Goal: Task Accomplishment & Management: Use online tool/utility

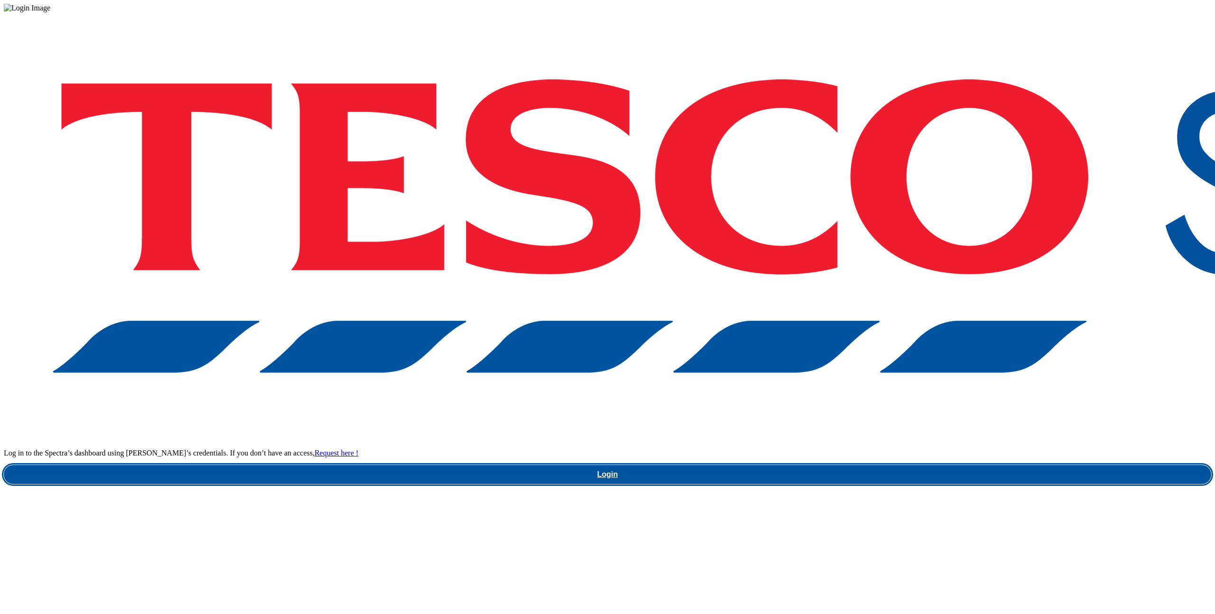
click at [905, 465] on link "Login" at bounding box center [607, 474] width 1207 height 19
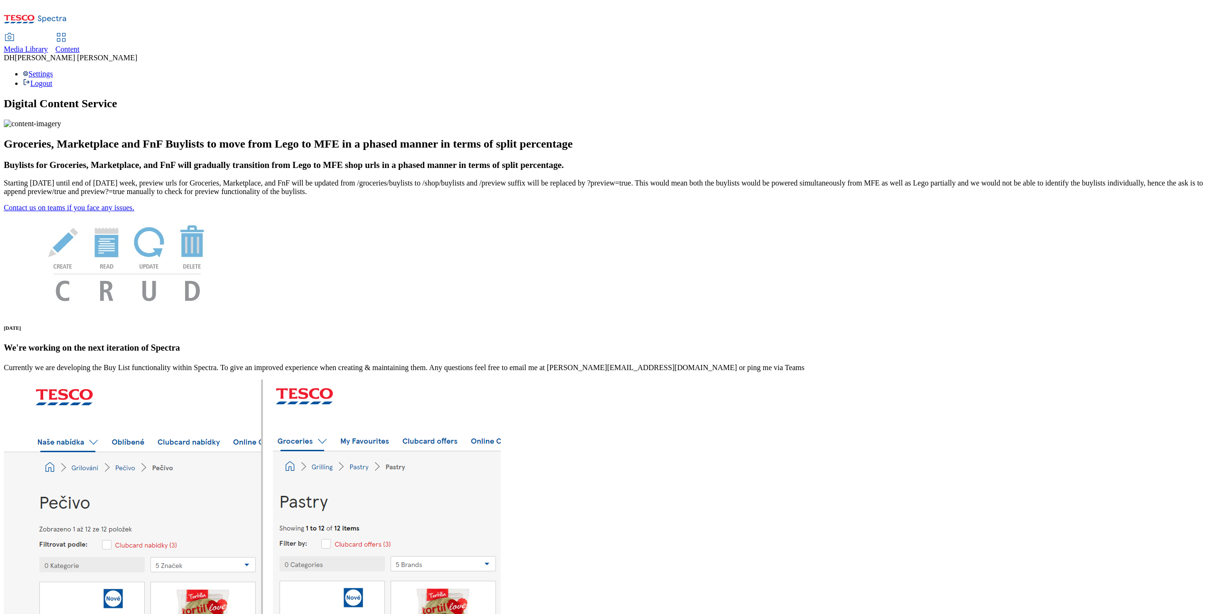
click at [80, 45] on span "Content" at bounding box center [68, 49] width 24 height 8
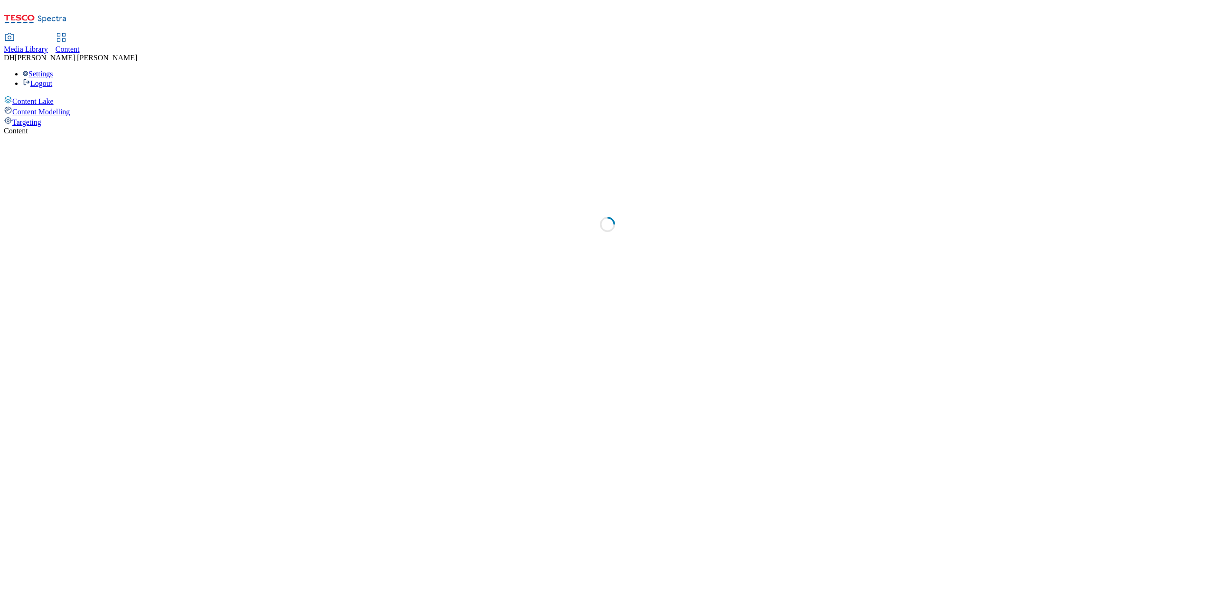
select select "group-comms"
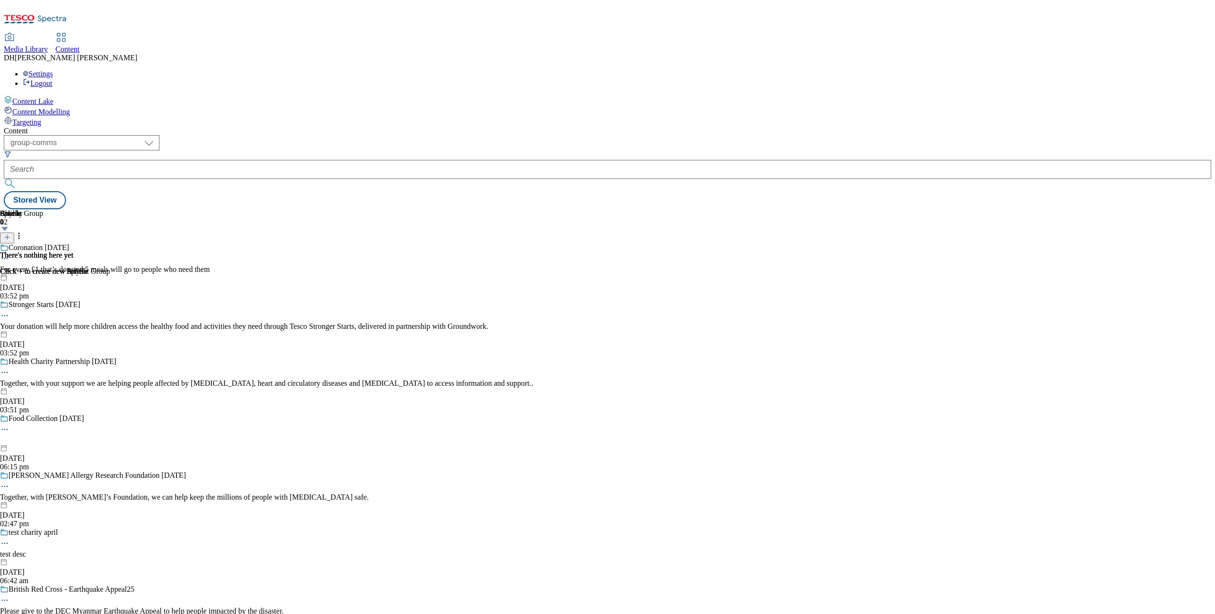
click at [65, 116] on div "Targeting" at bounding box center [607, 121] width 1207 height 10
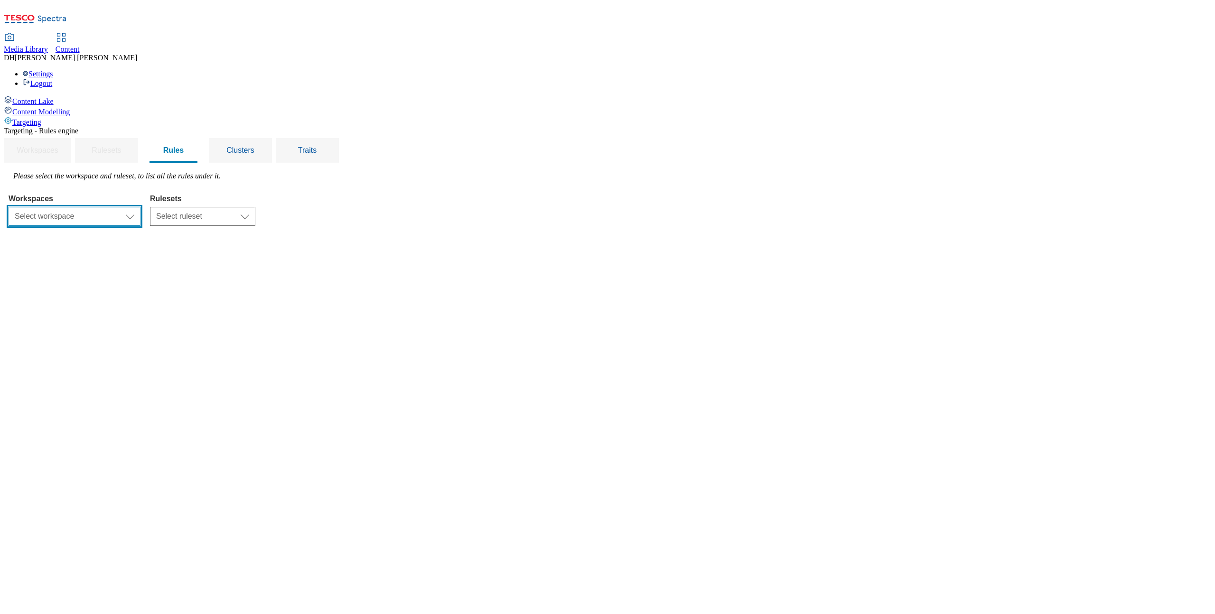
click at [140, 207] on select "Select workspace Content" at bounding box center [75, 216] width 132 height 19
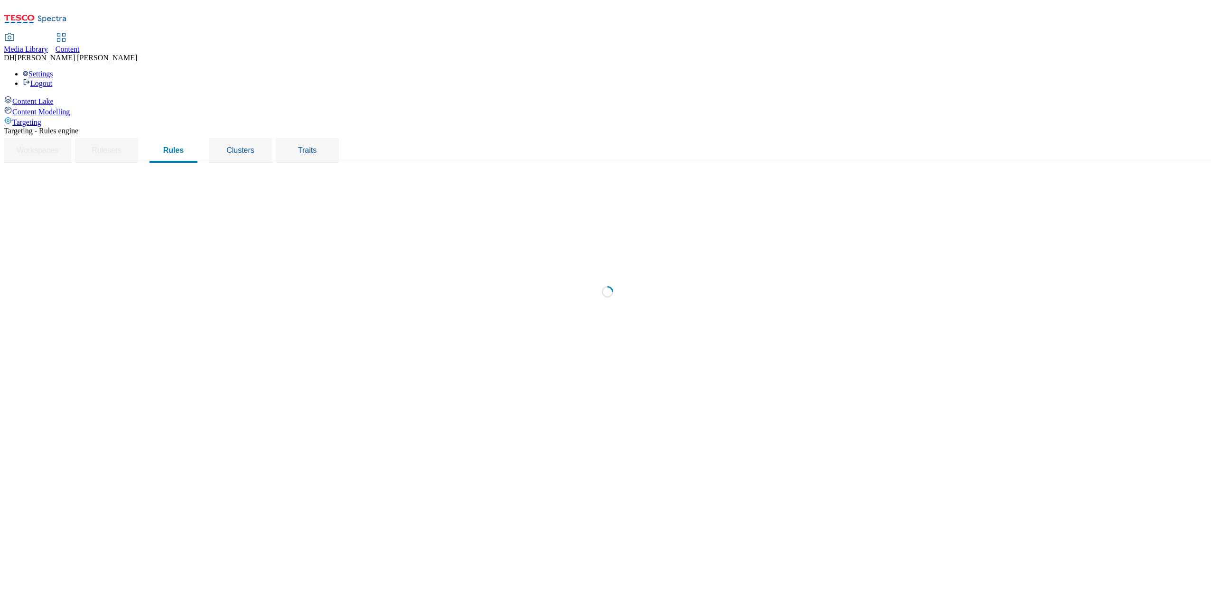
select select "f510054f-adaa-4692-b570-80fa3897127a"
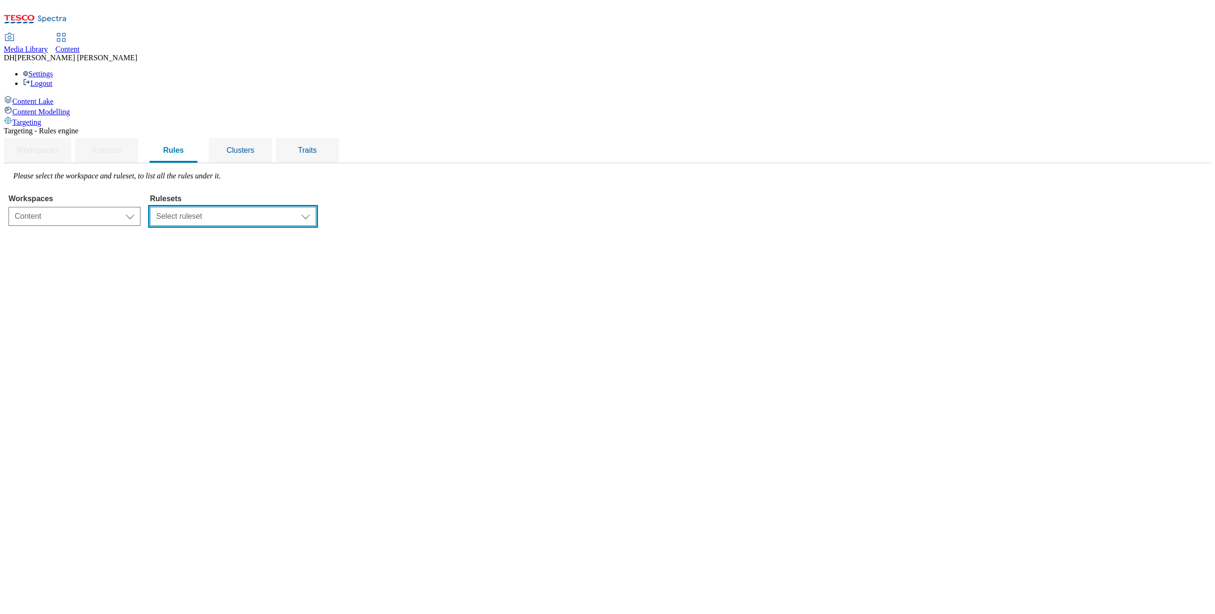
click at [300, 207] on select "Select ruleset dotcom-cz dotcom-hu dotcom-sk ghs-roi ghs-uk ighs-cz ighs-hu igh…" at bounding box center [233, 216] width 166 height 19
select select "48eb89cc-c22c-49b3-9be3-6f8cd5821d05"
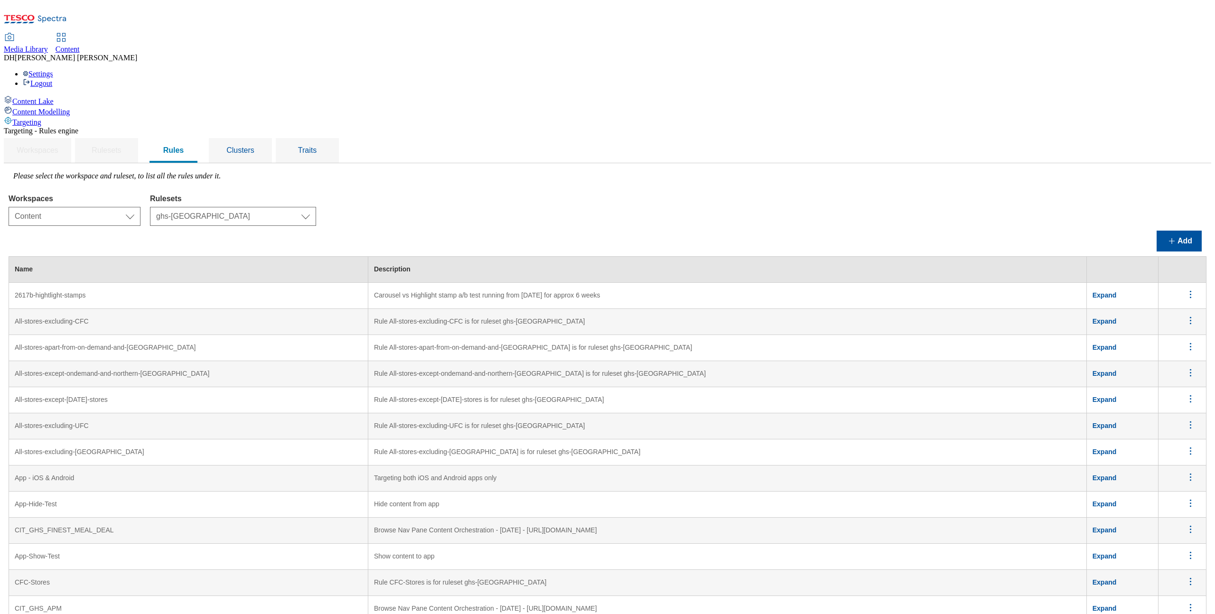
scroll to position [1416, 0]
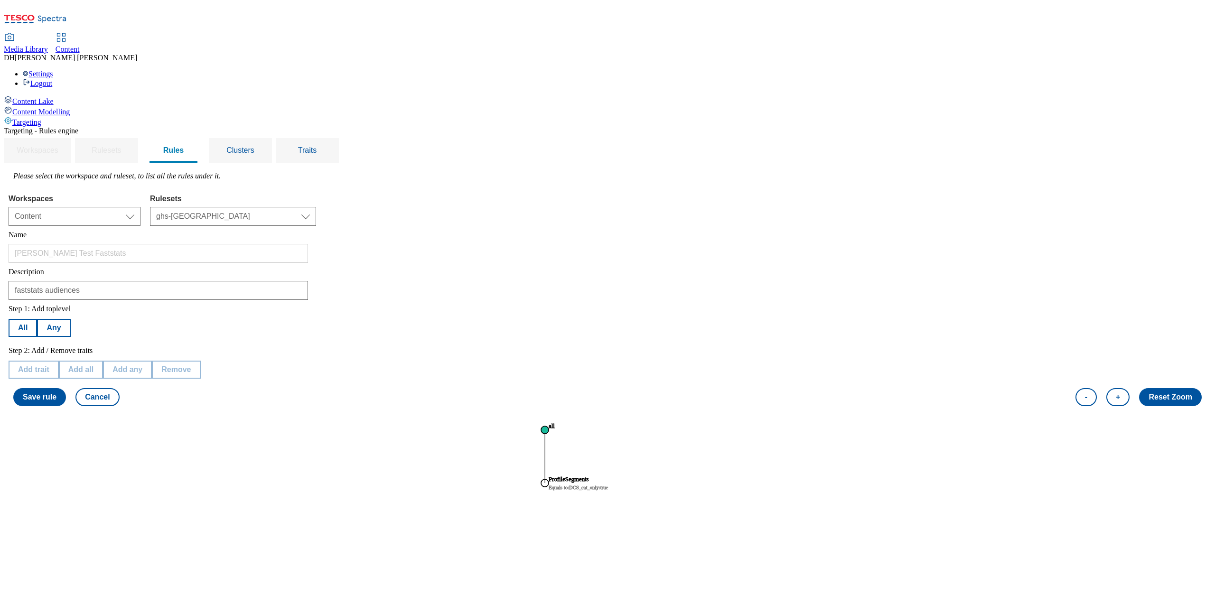
click at [589, 476] on text "ProfileSegments" at bounding box center [569, 479] width 40 height 7
click at [58, 361] on button "Edit trait" at bounding box center [34, 370] width 50 height 18
select select "profileSegments"
select select "equals"
select select "e37d81e9-406c-4d1c-a3dc-cb17beef9601:true"
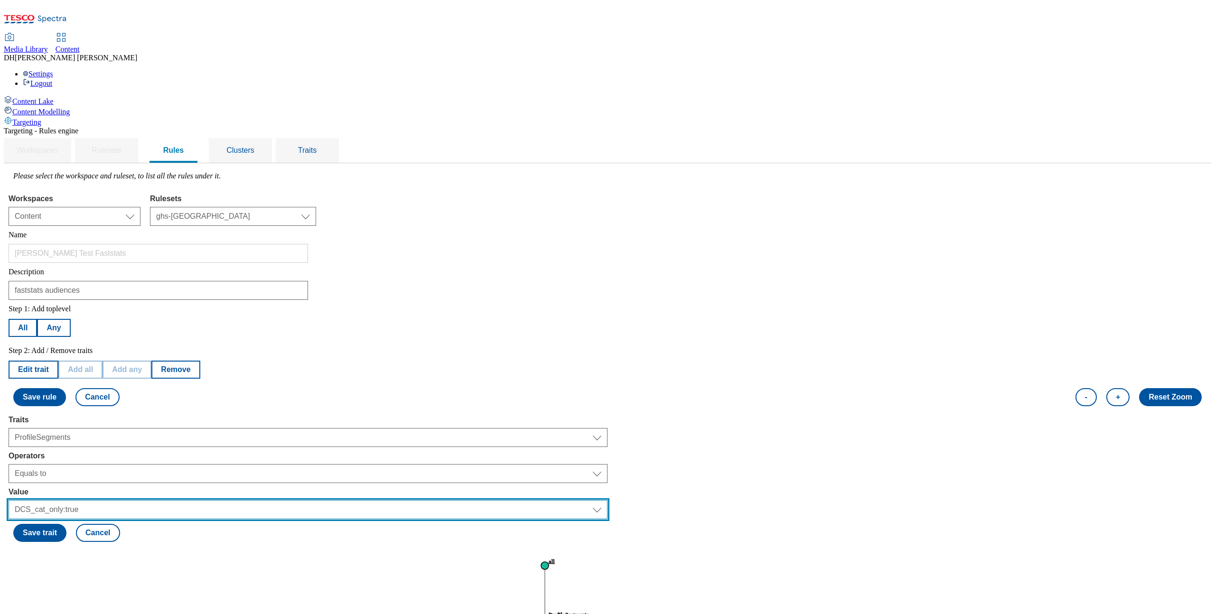
click at [196, 500] on select "Select trait value Vegetarian Teetotal PetOwner Whoosh Subscriptions:Whoosh_Sub…" at bounding box center [308, 509] width 599 height 19
click at [277, 500] on select "Select trait value Vegetarian Teetotal PetOwner Whoosh Subscriptions:Whoosh_Sub…" at bounding box center [308, 509] width 599 height 19
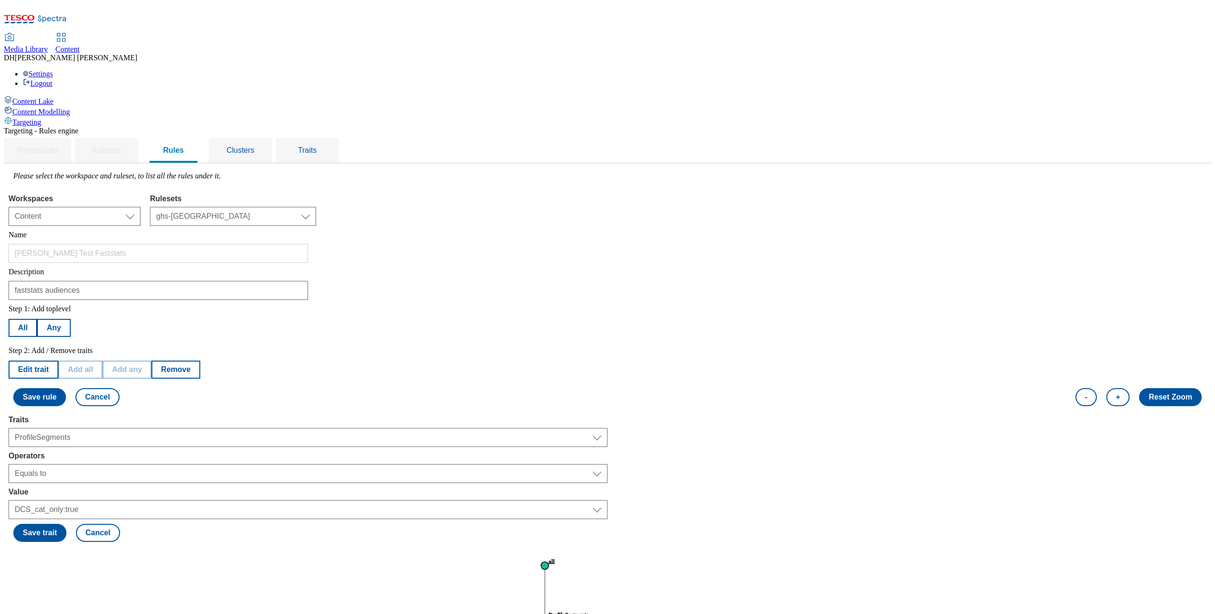
click at [254, 519] on div "Save trait Cancel" at bounding box center [608, 533] width 1198 height 28
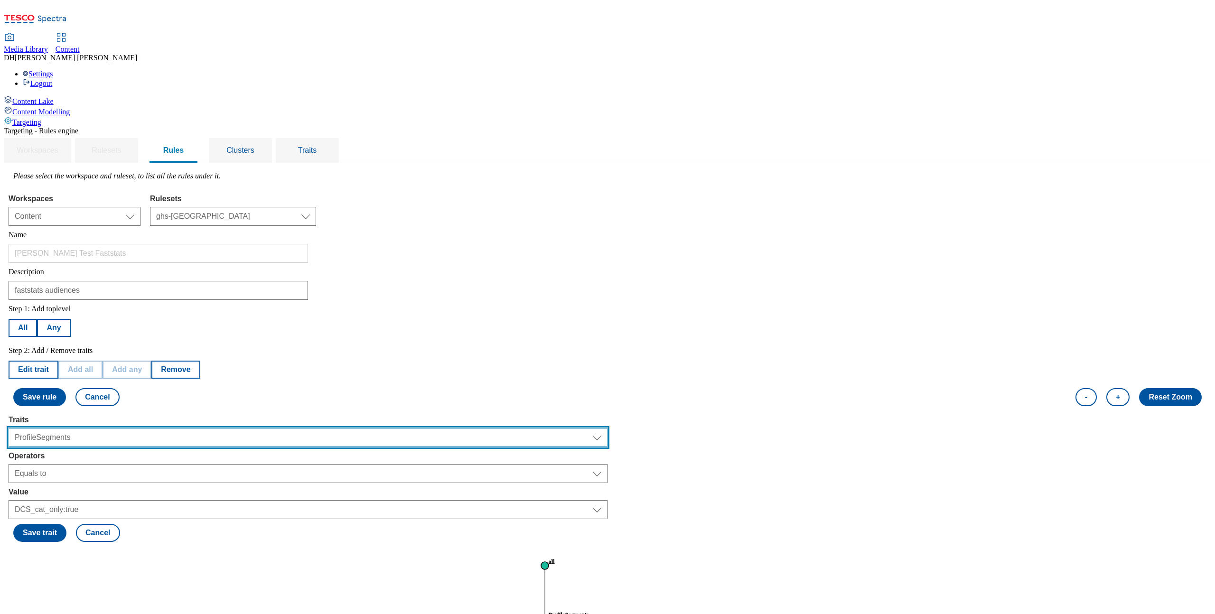
click at [192, 428] on select "Select trait Languages Operating System Content Type Variant ID Segments Channe…" at bounding box center [308, 437] width 599 height 19
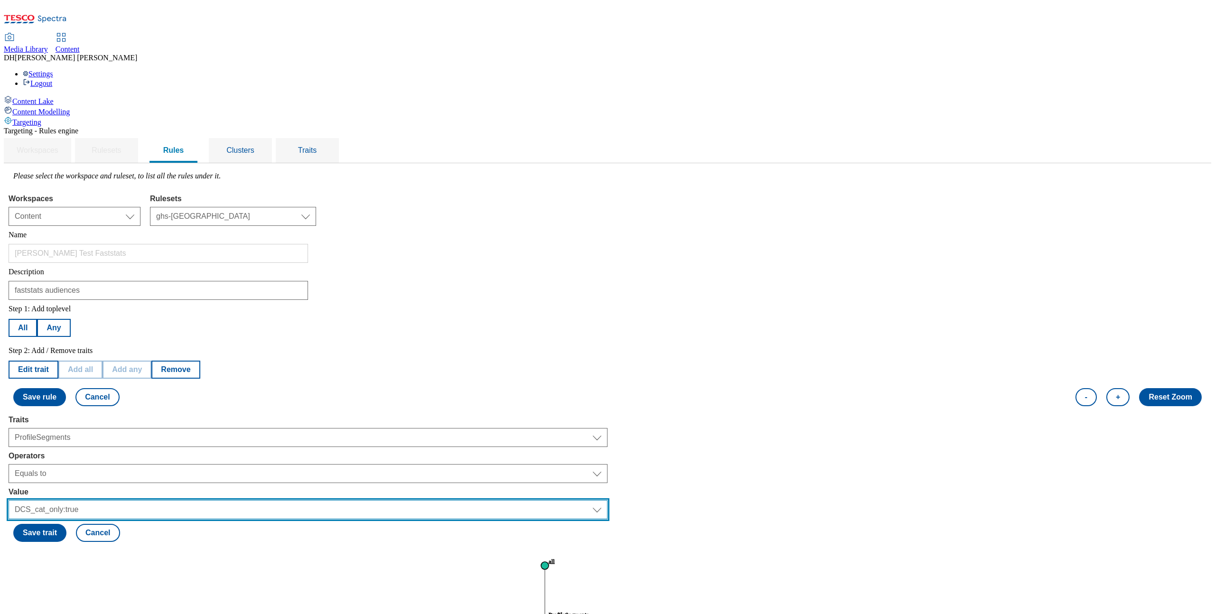
click at [169, 500] on select "Select trait value Vegetarian Teetotal PetOwner Whoosh Subscriptions:Whoosh_Sub…" at bounding box center [308, 509] width 599 height 19
click at [500, 500] on select "Select trait value Vegetarian Teetotal PetOwner Whoosh Subscriptions:Whoosh_Sub…" at bounding box center [308, 509] width 599 height 19
